Goal: Task Accomplishment & Management: Manage account settings

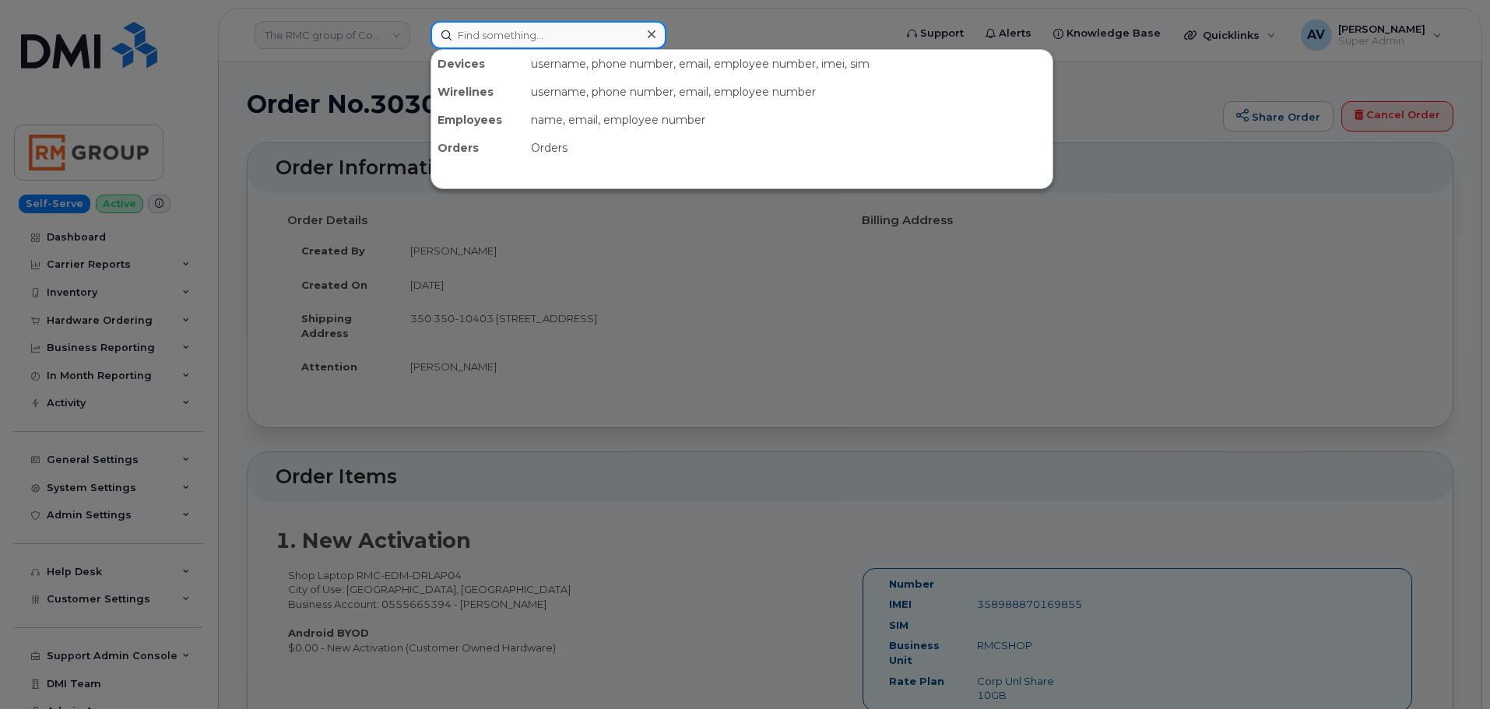
click at [533, 37] on input at bounding box center [549, 35] width 236 height 28
paste input "Louie Harland Jr"
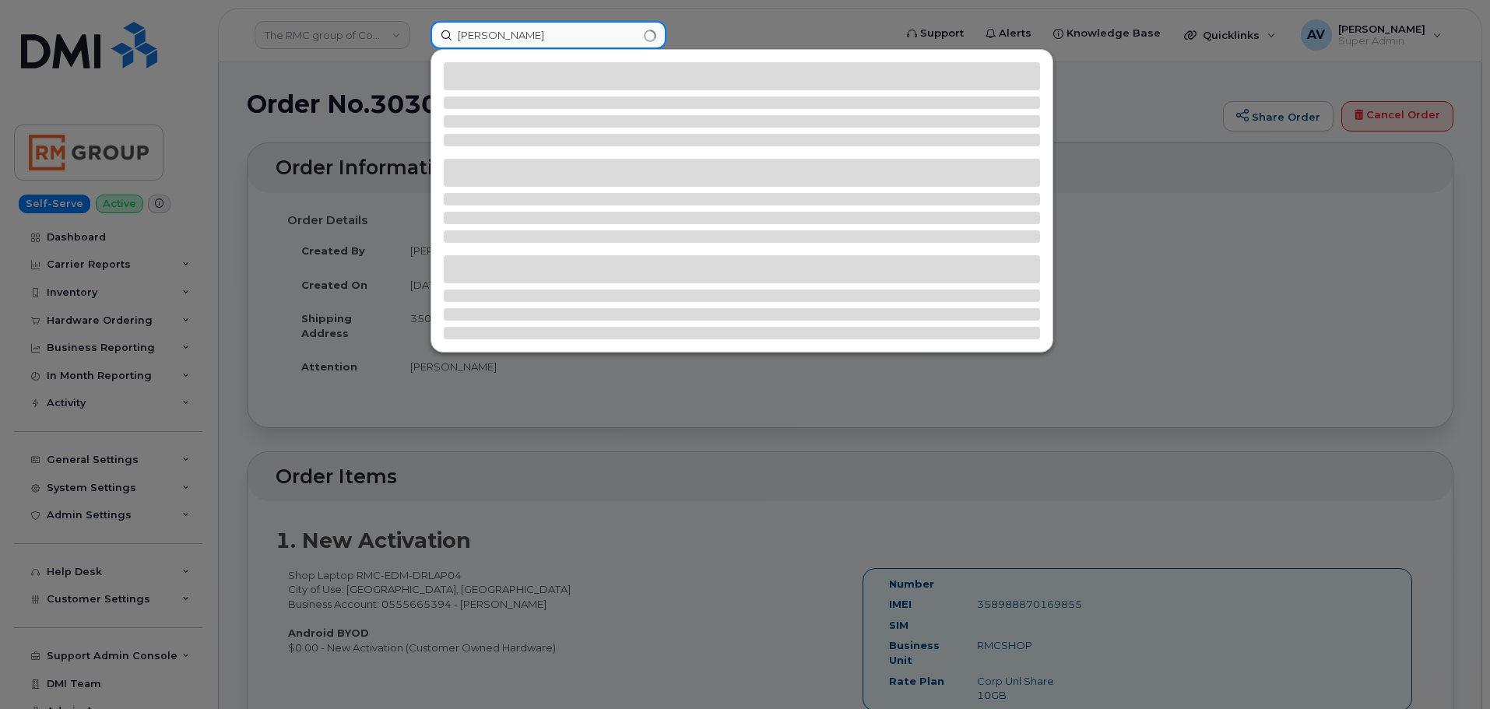
type input "Louie Harland Jr"
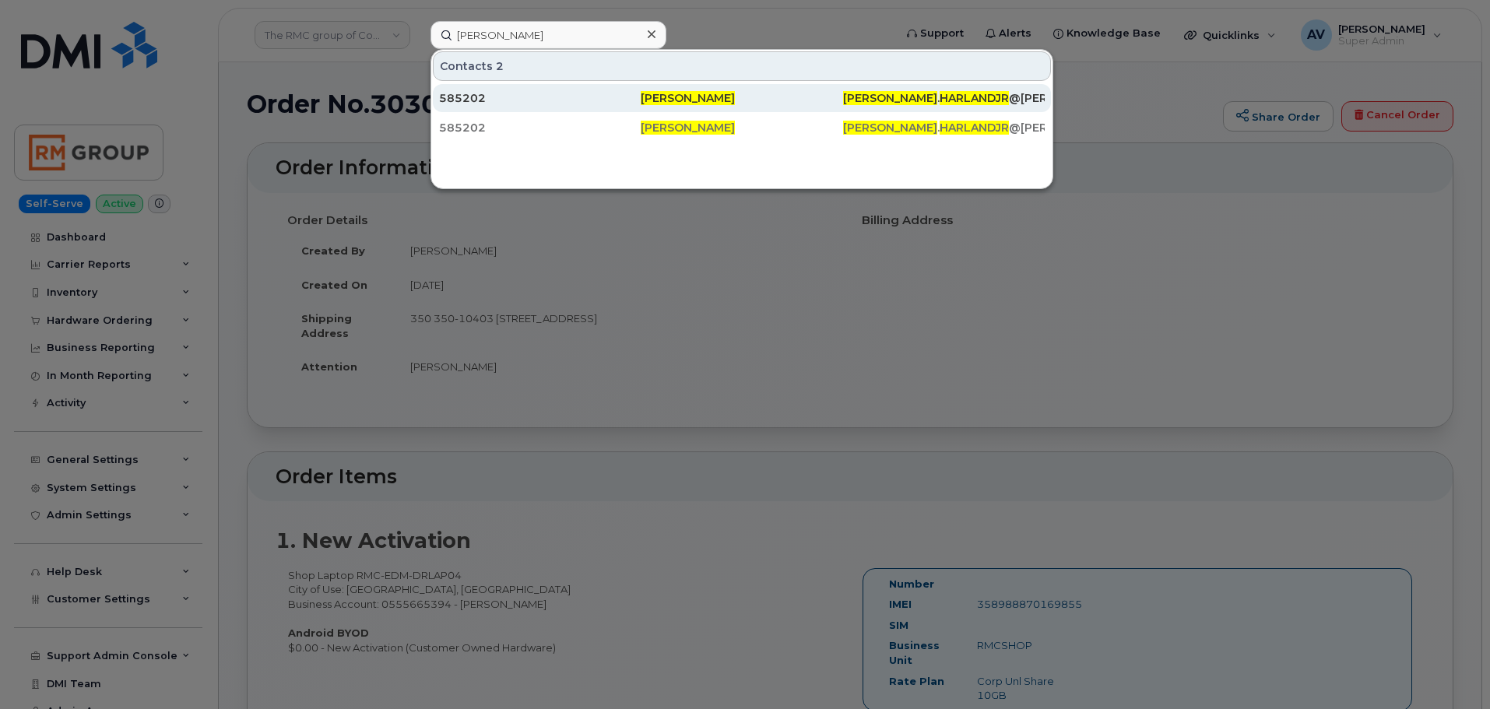
click at [578, 96] on div "585202" at bounding box center [540, 98] width 202 height 16
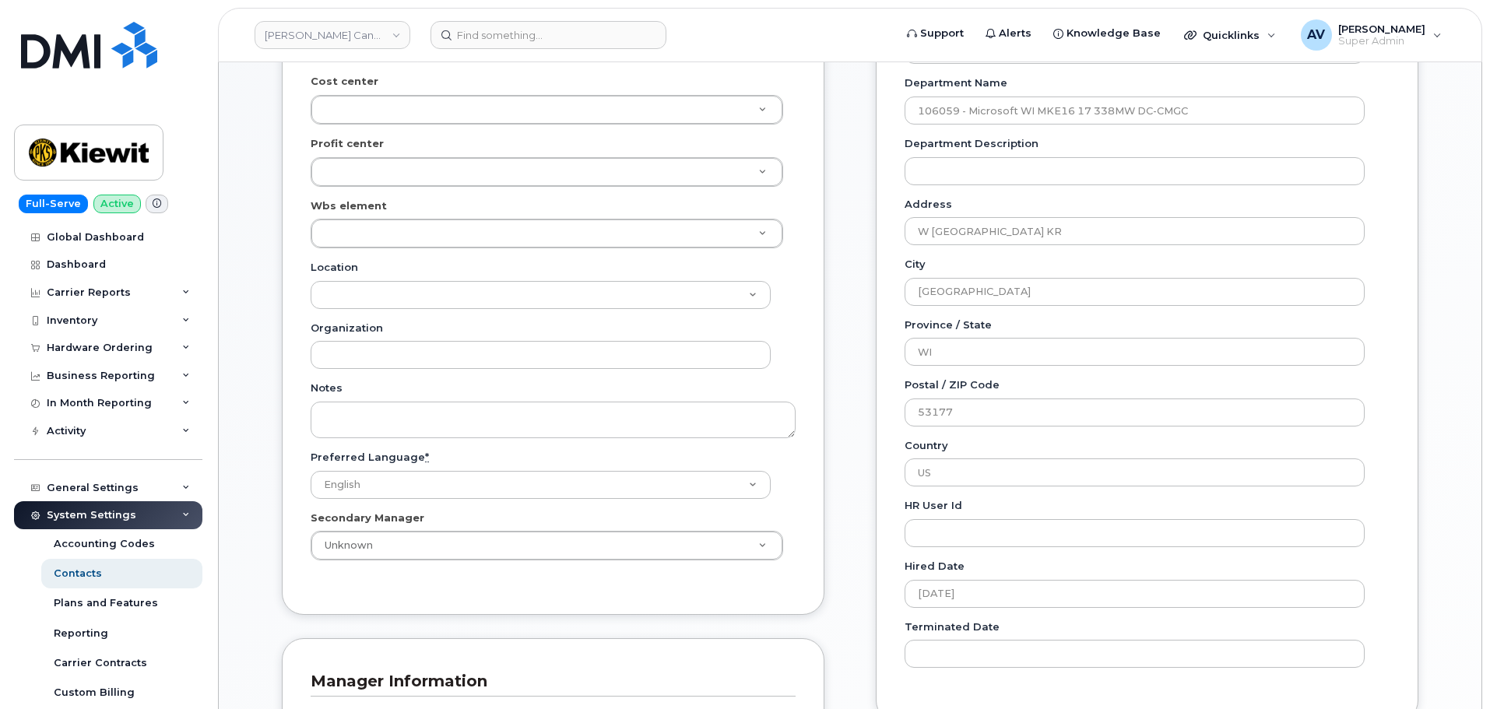
scroll to position [311, 0]
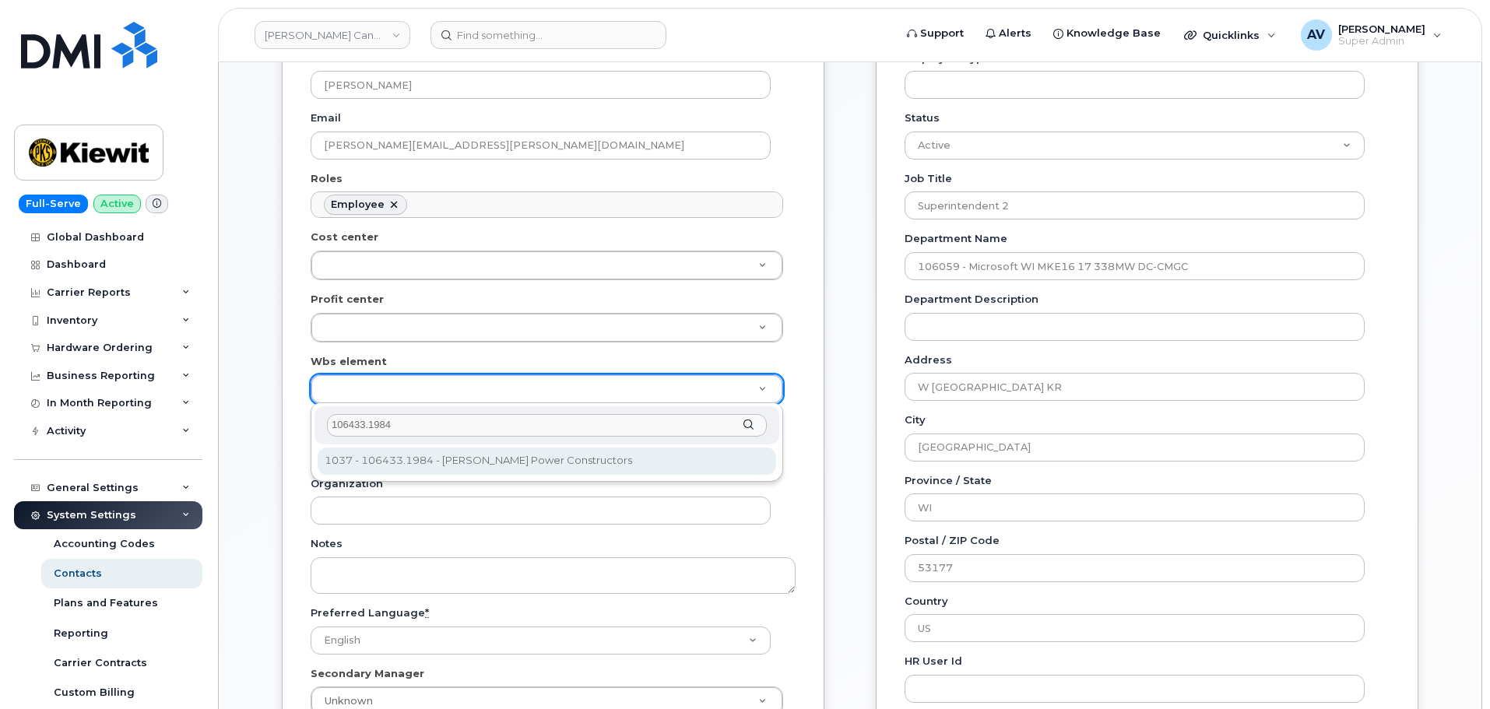
type input "106433.1984"
type input "35836839"
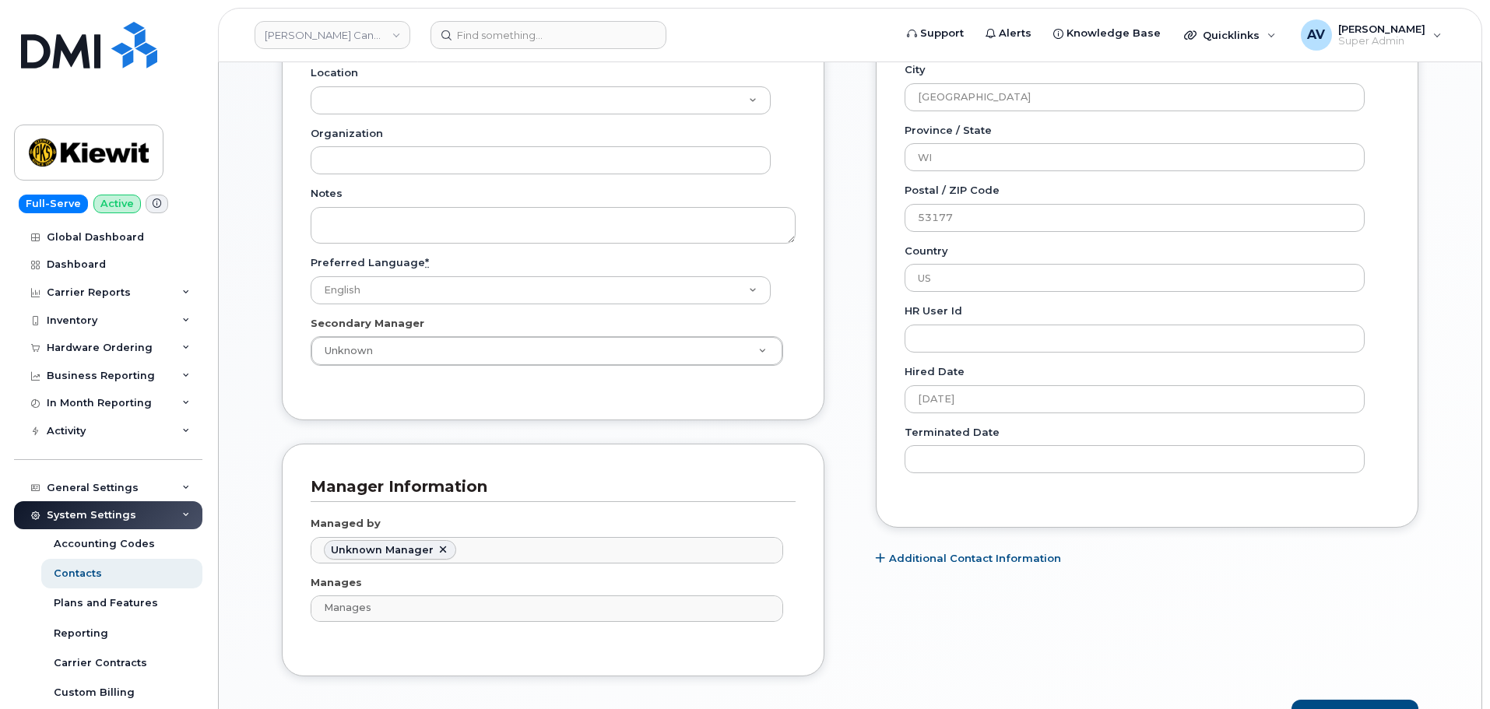
scroll to position [701, 0]
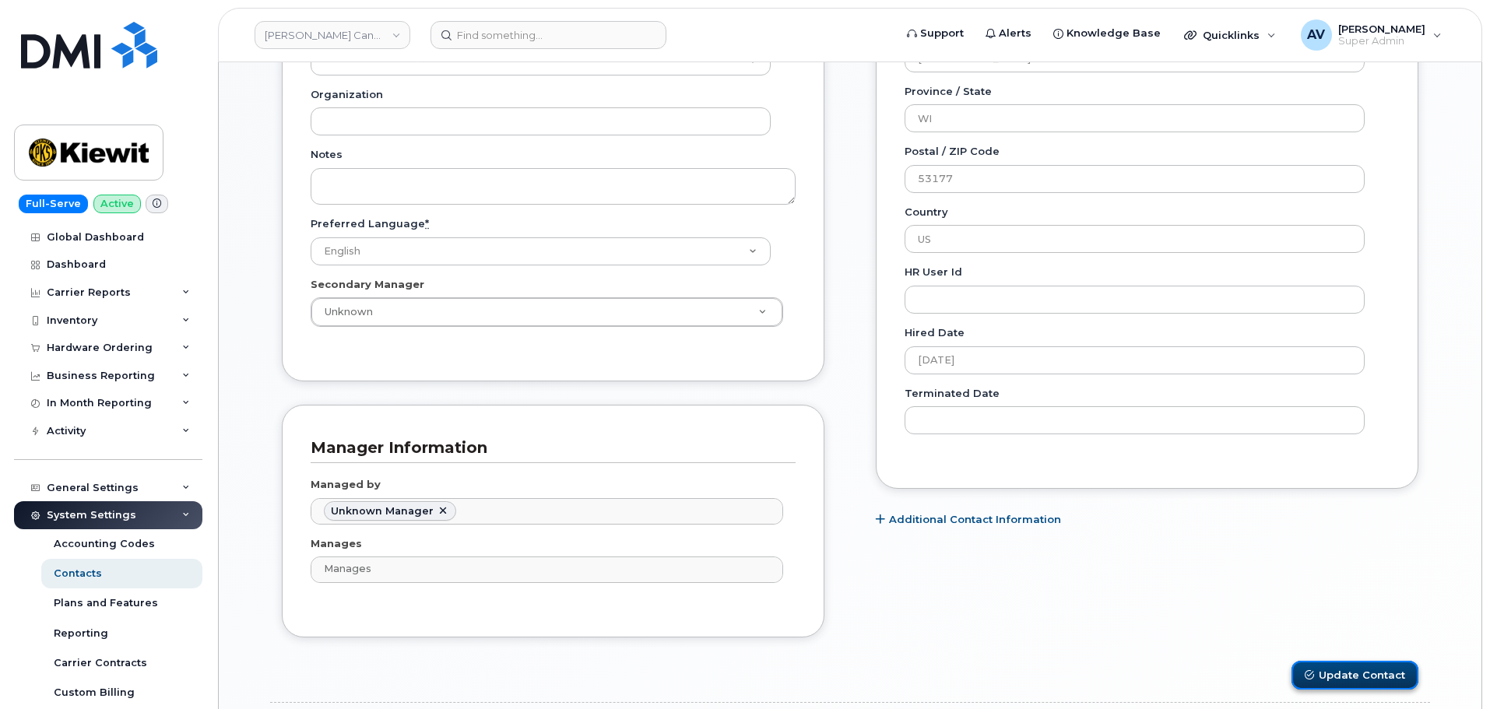
click at [1324, 673] on button "Update Contact" at bounding box center [1355, 675] width 127 height 29
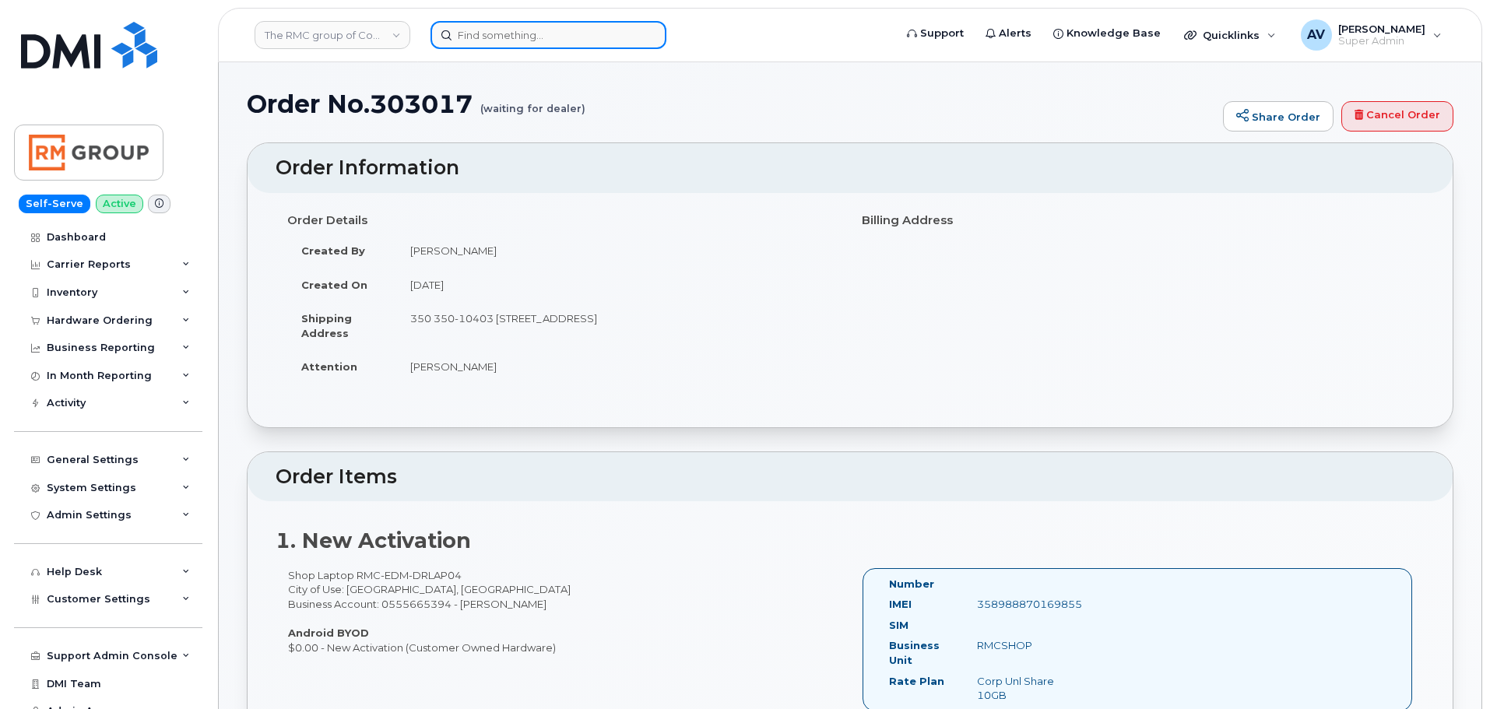
click at [536, 37] on input at bounding box center [549, 35] width 236 height 28
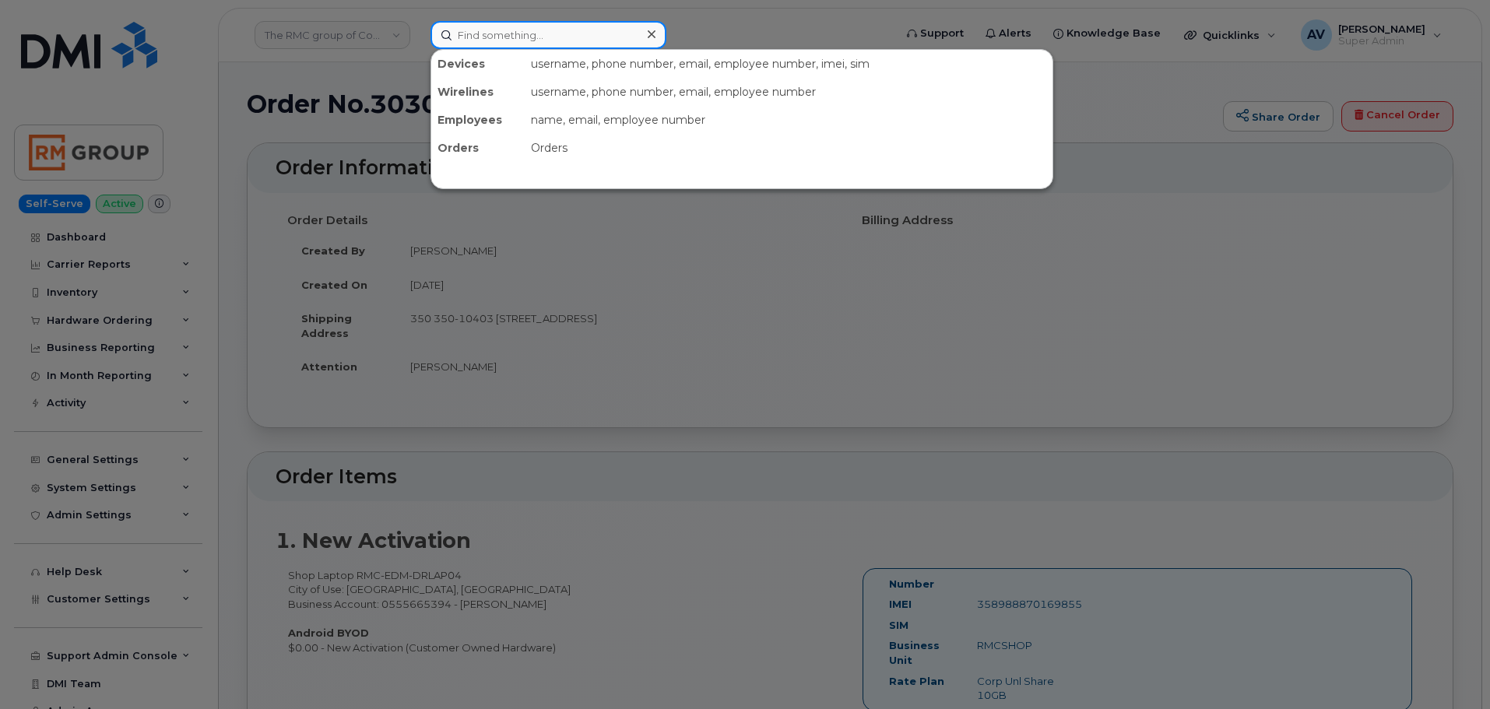
paste input "[PERSON_NAME]"
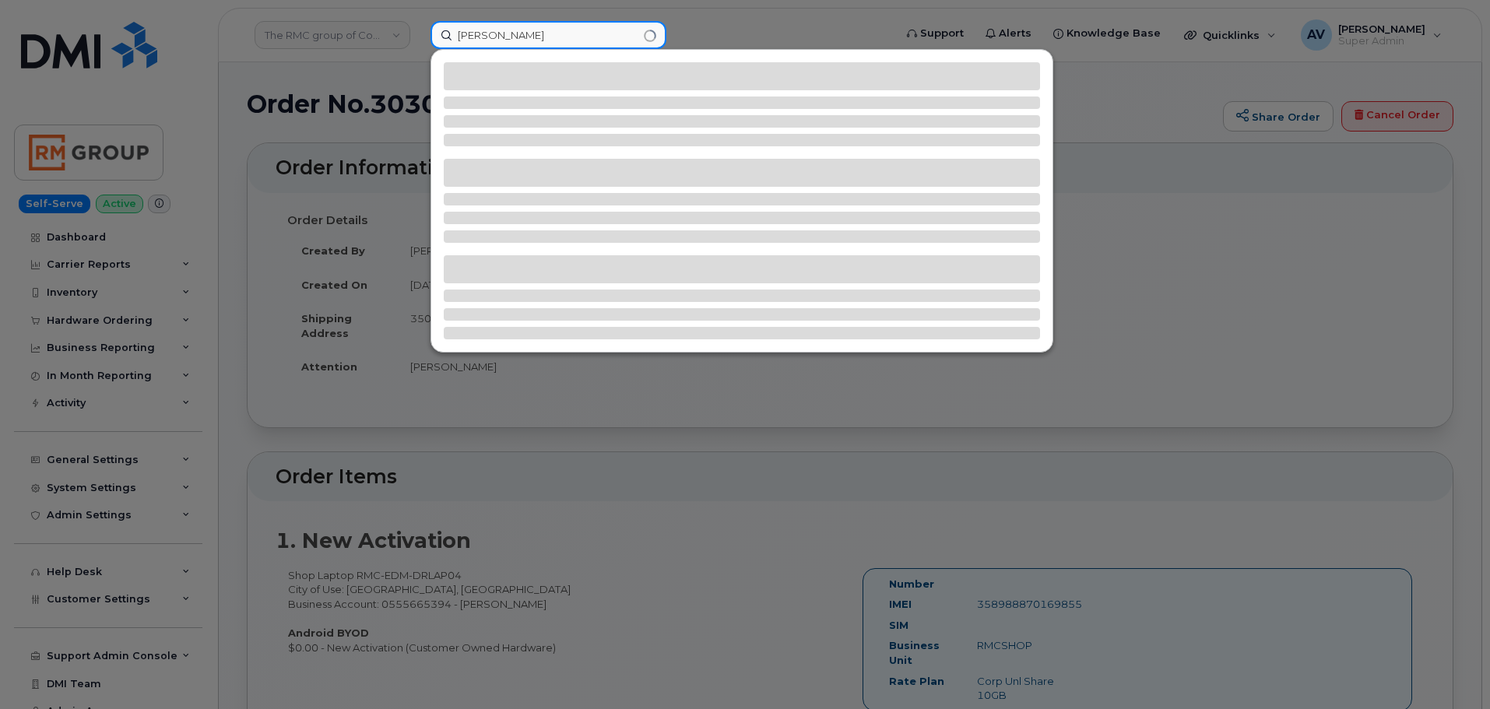
type input "[PERSON_NAME]"
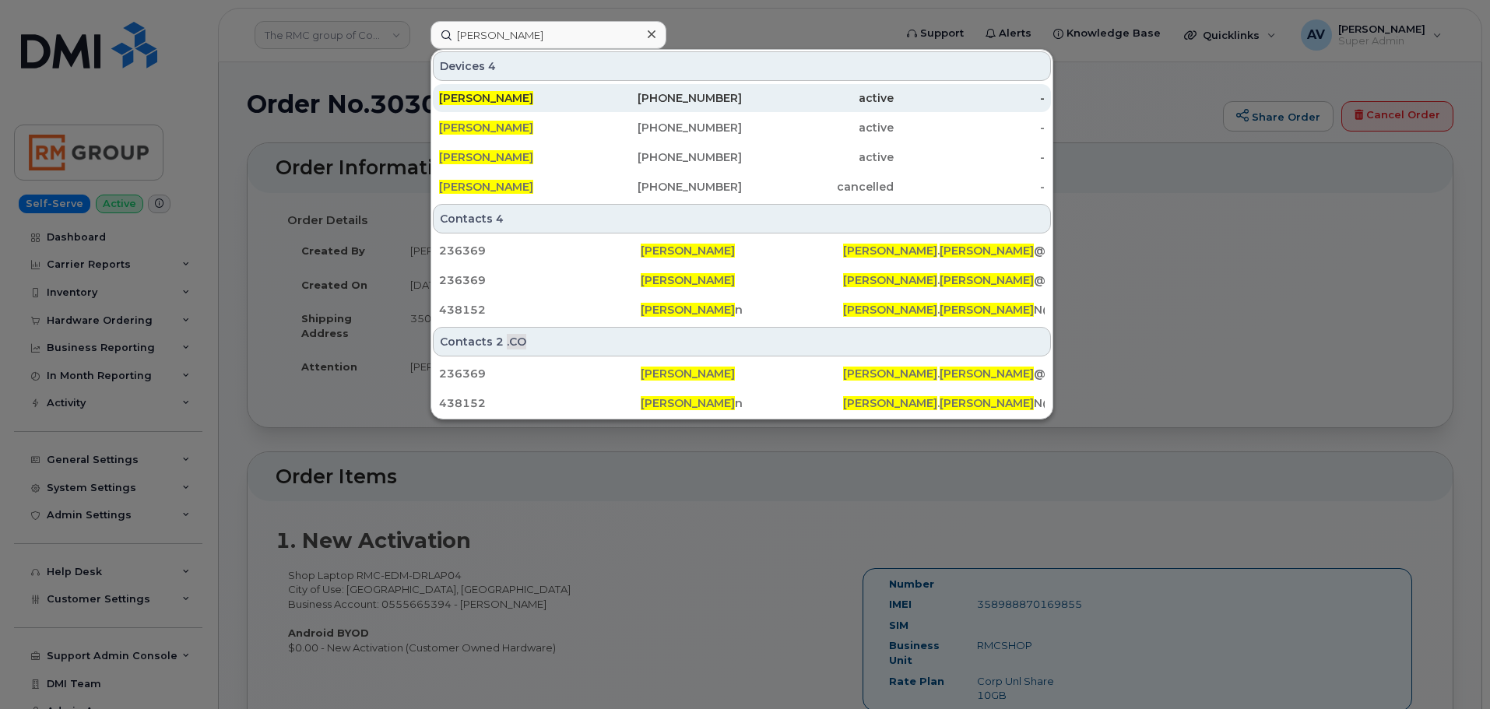
click at [585, 94] on div "[PERSON_NAME]" at bounding box center [515, 98] width 152 height 16
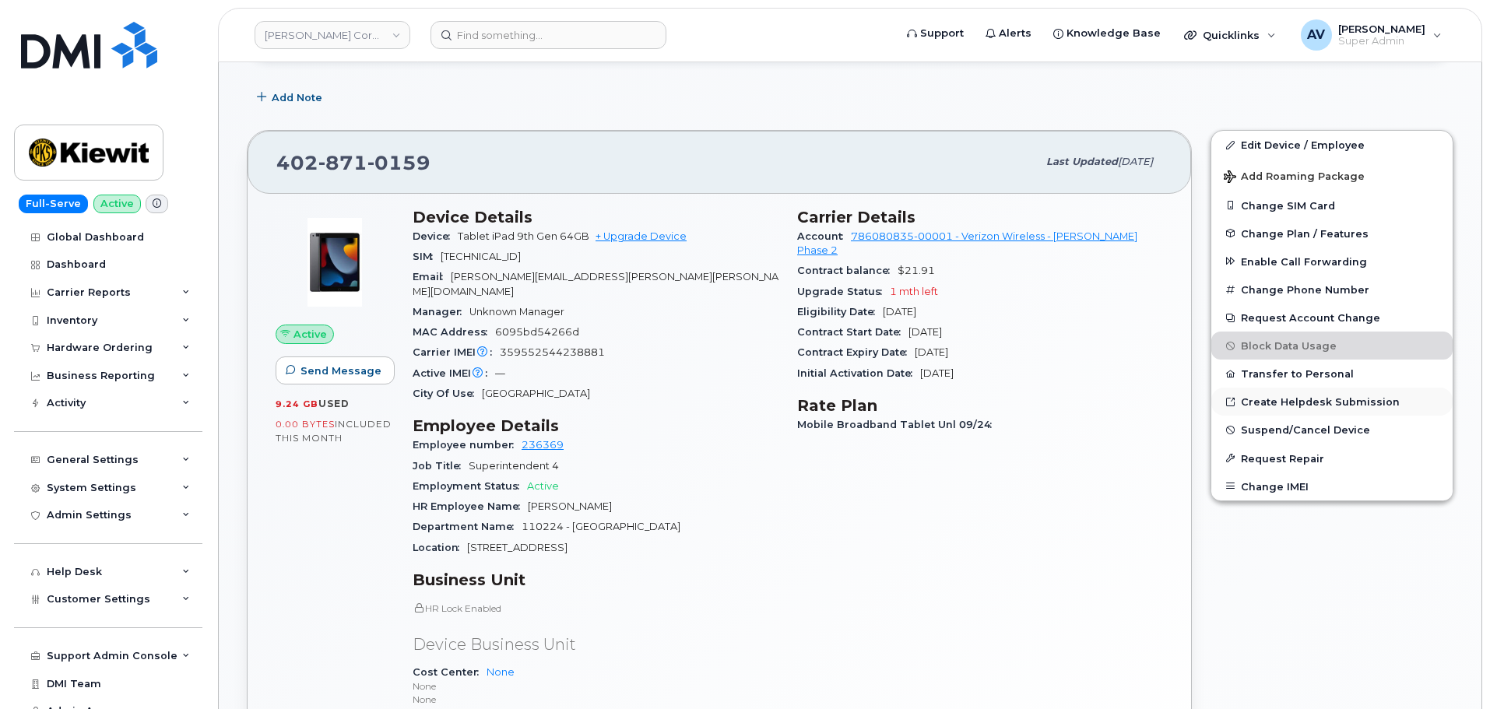
scroll to position [467, 0]
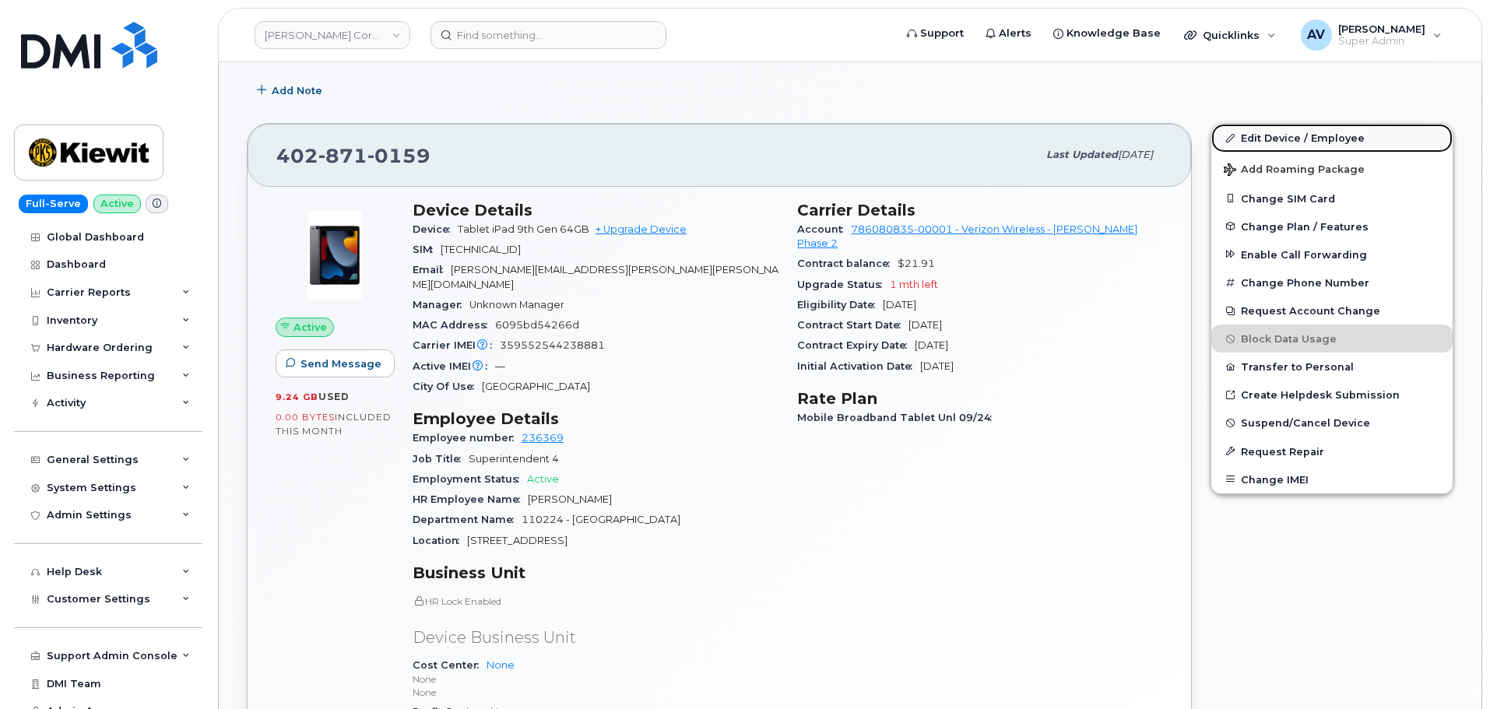
click at [1316, 128] on link "Edit Device / Employee" at bounding box center [1331, 138] width 241 height 28
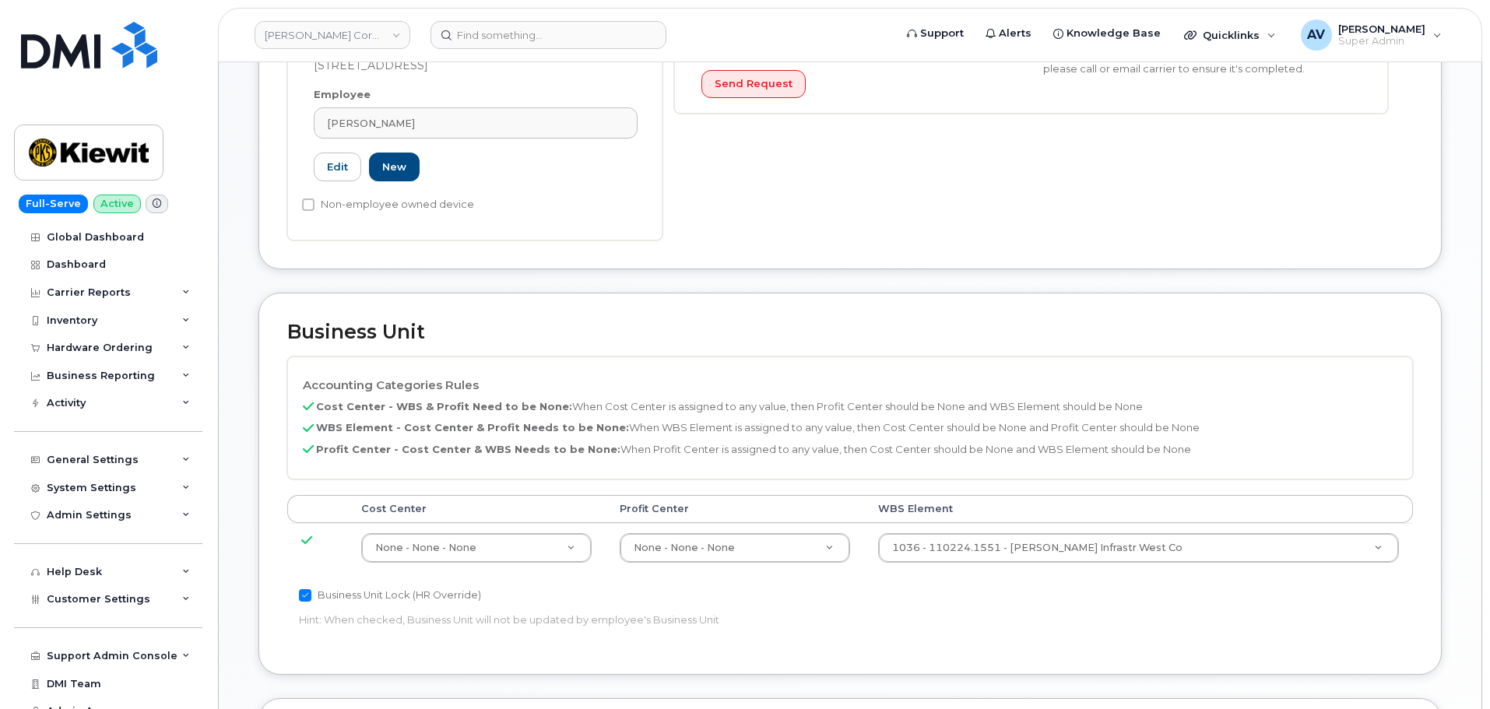
scroll to position [467, 0]
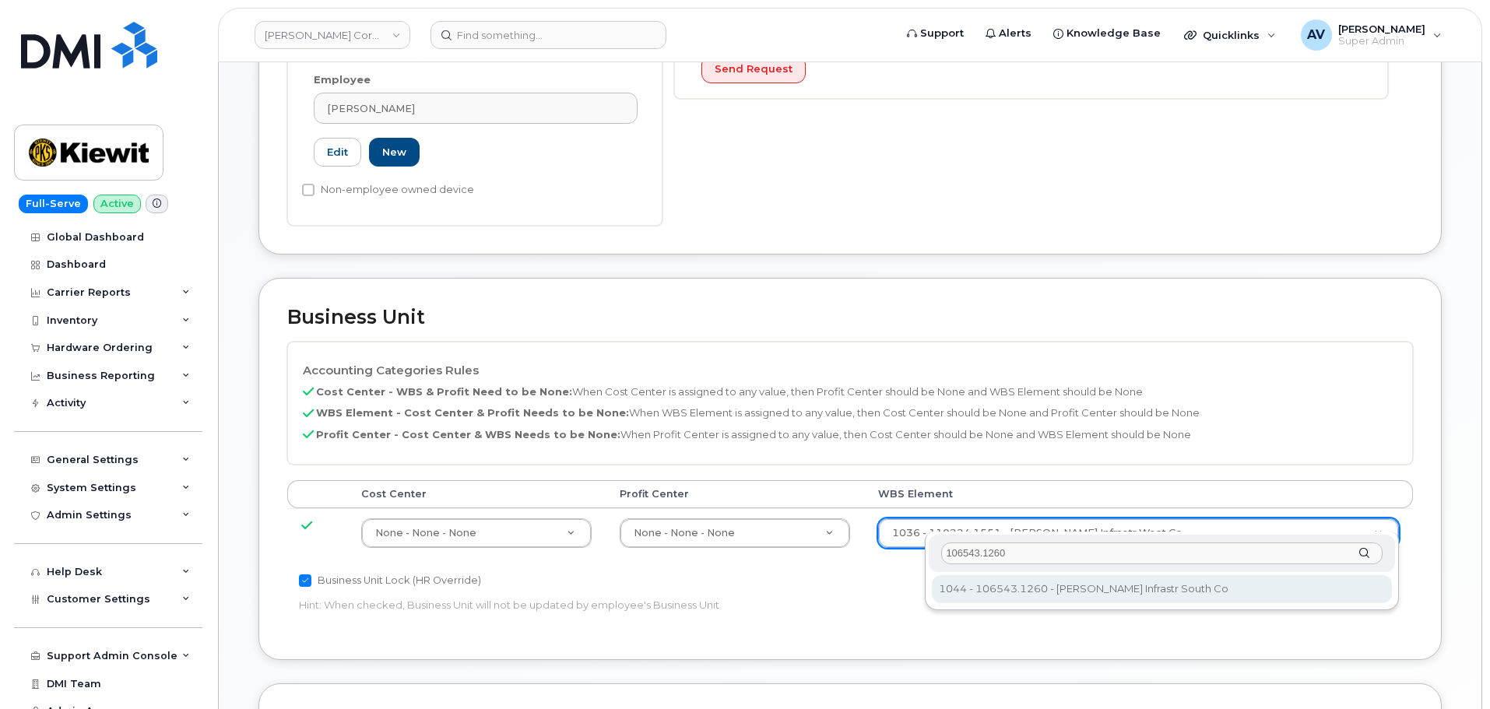
type input "106543.1260"
type input "36121566"
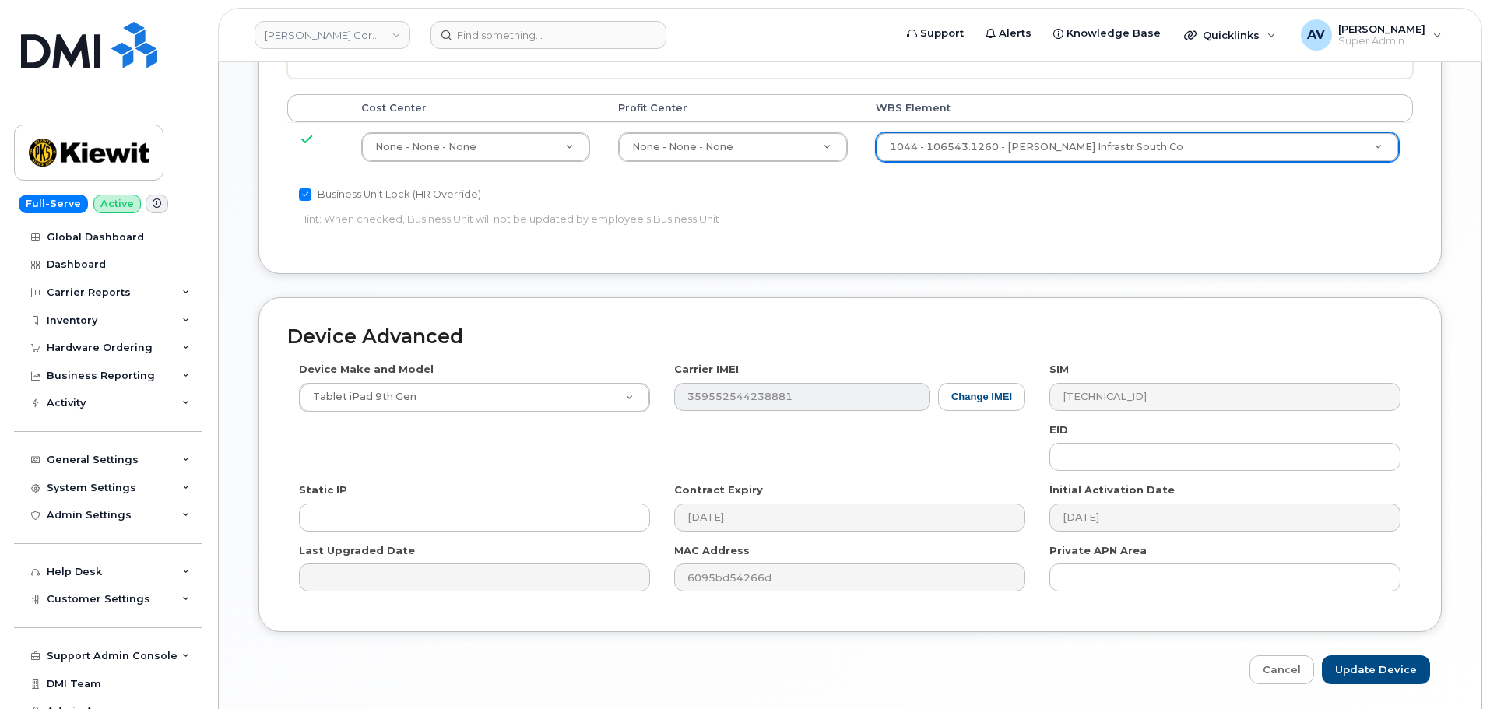
scroll to position [856, 0]
click at [1385, 652] on input "Update Device" at bounding box center [1376, 666] width 108 height 29
type input "Saving..."
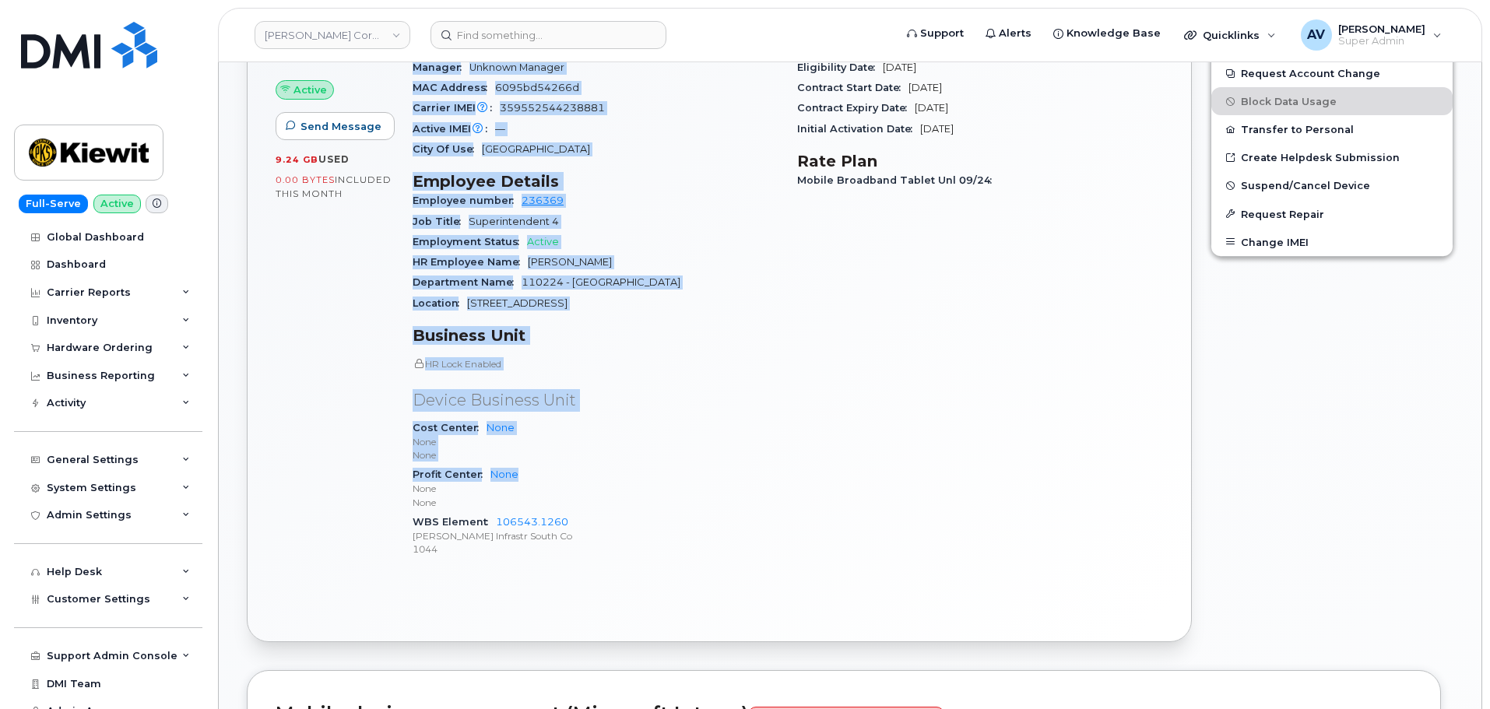
scroll to position [779, 0]
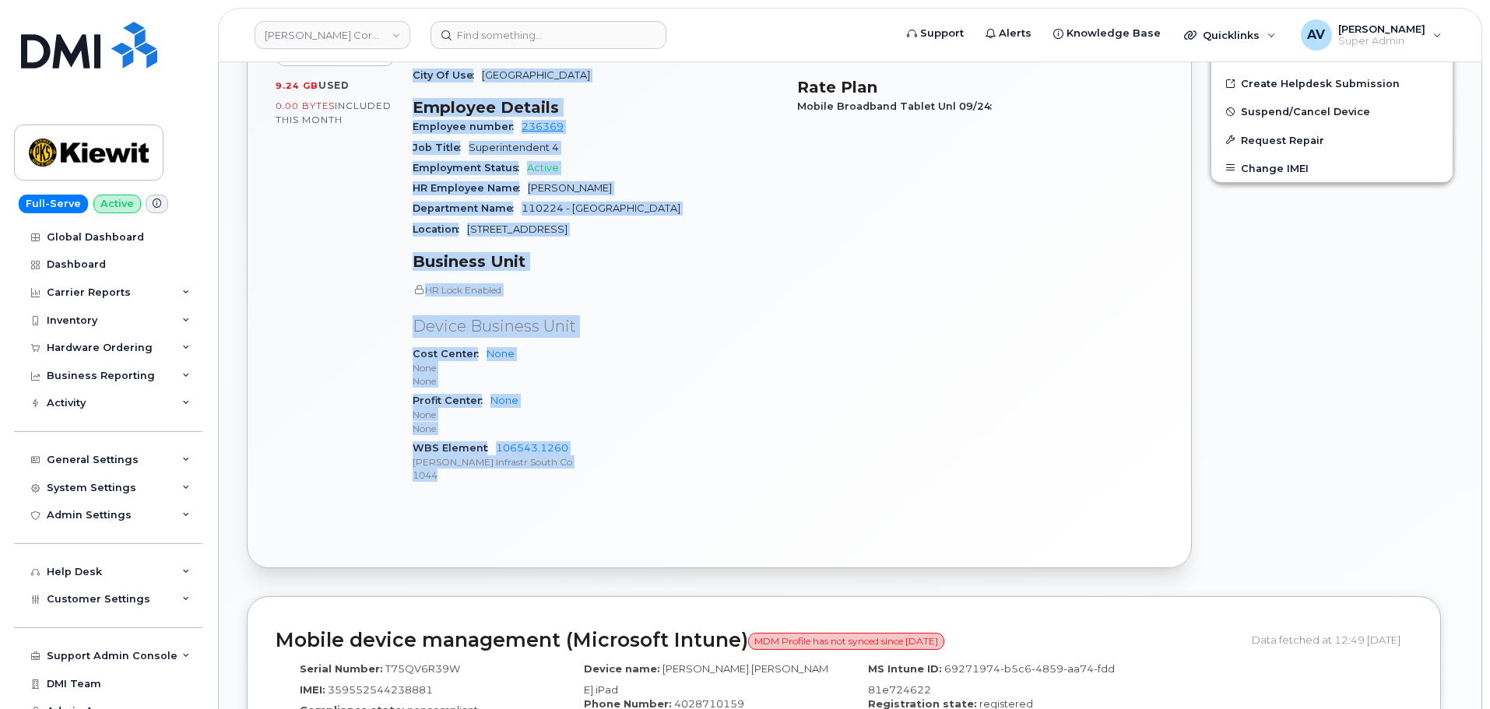
drag, startPoint x: 416, startPoint y: 287, endPoint x: 574, endPoint y: 466, distance: 239.4
click at [574, 466] on div "Device Details Device Tablet iPad 9th Gen 64GB + Upgrade Device SIM [TECHNICAL_…" at bounding box center [595, 194] width 385 height 628
copy div "Device Details Device Tablet iPad 9th Gen 64GB + Upgrade Device SIM [TECHNICAL_…"
